Goal: Task Accomplishment & Management: Manage account settings

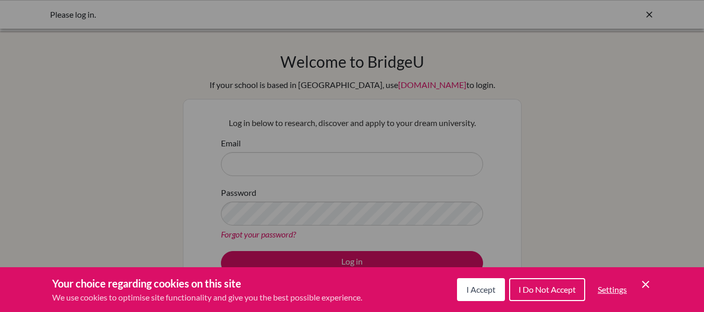
click at [482, 292] on span "I Accept" at bounding box center [481, 290] width 29 height 10
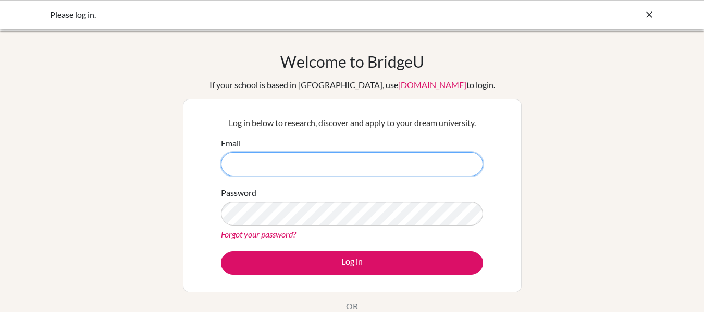
click at [435, 172] on input "Email" at bounding box center [352, 164] width 262 height 24
click at [345, 169] on input "[PERSON_NAME].kalliara" at bounding box center [352, 164] width 262 height 24
type input "[PERSON_NAME][EMAIL_ADDRESS][DOMAIN_NAME]"
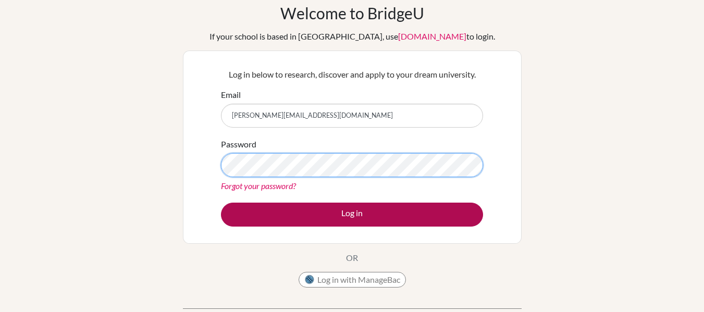
scroll to position [72, 0]
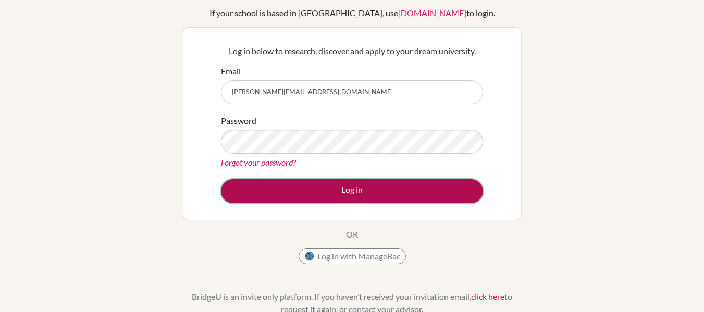
click at [356, 197] on button "Log in" at bounding box center [352, 191] width 262 height 24
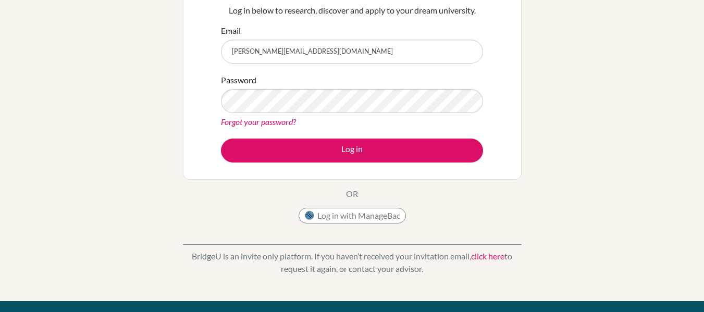
scroll to position [115, 0]
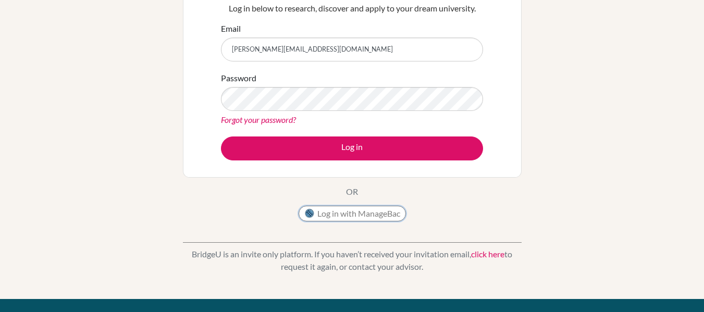
click at [343, 213] on button "Log in with ManageBac" at bounding box center [352, 214] width 107 height 16
click at [325, 213] on button "Log in with ManageBac" at bounding box center [352, 214] width 107 height 16
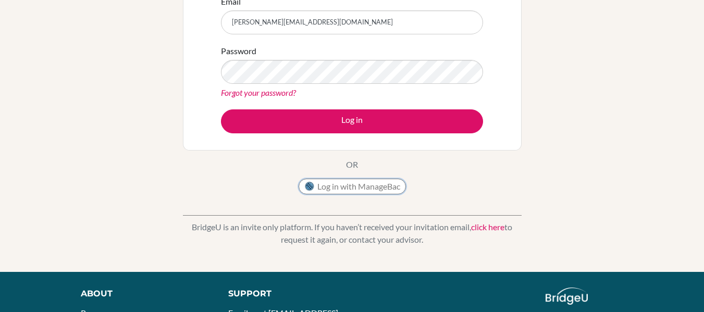
scroll to position [13, 0]
